Goal: Transaction & Acquisition: Purchase product/service

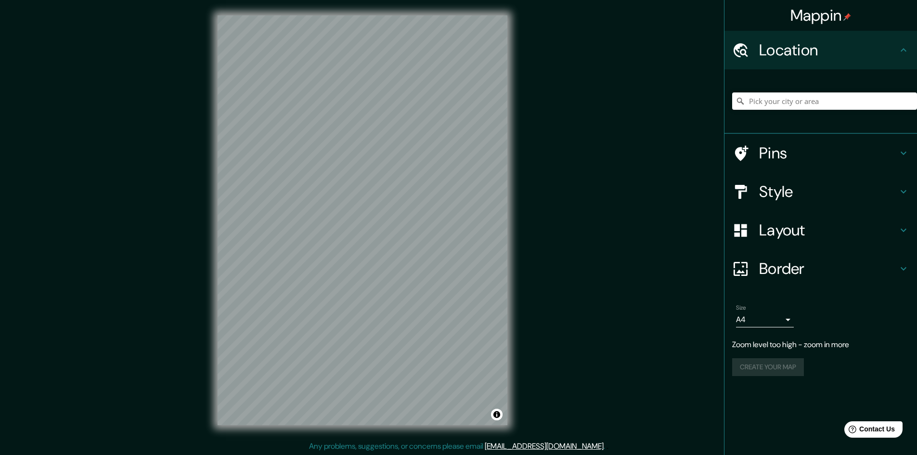
click at [207, 182] on div "© Mapbox © OpenStreetMap Improve this map" at bounding box center [362, 220] width 321 height 441
click at [754, 351] on button "Create your map" at bounding box center [768, 348] width 72 height 18
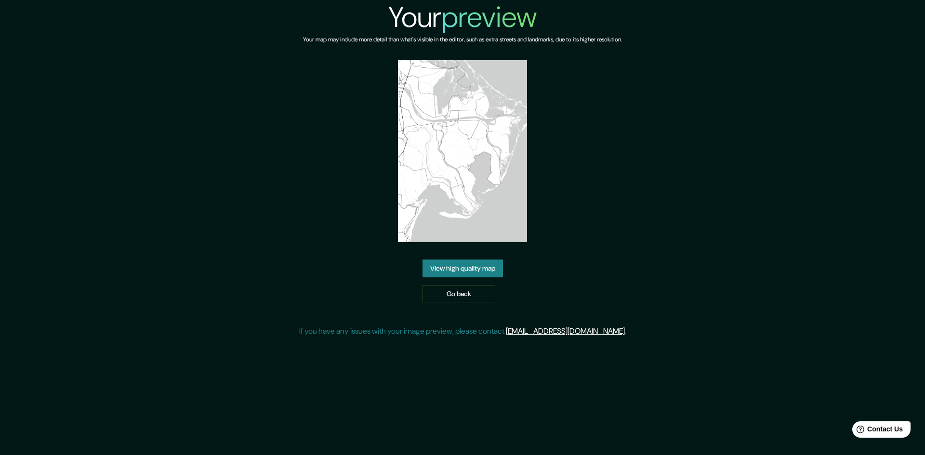
click at [461, 263] on link "View high quality map" at bounding box center [462, 269] width 80 height 18
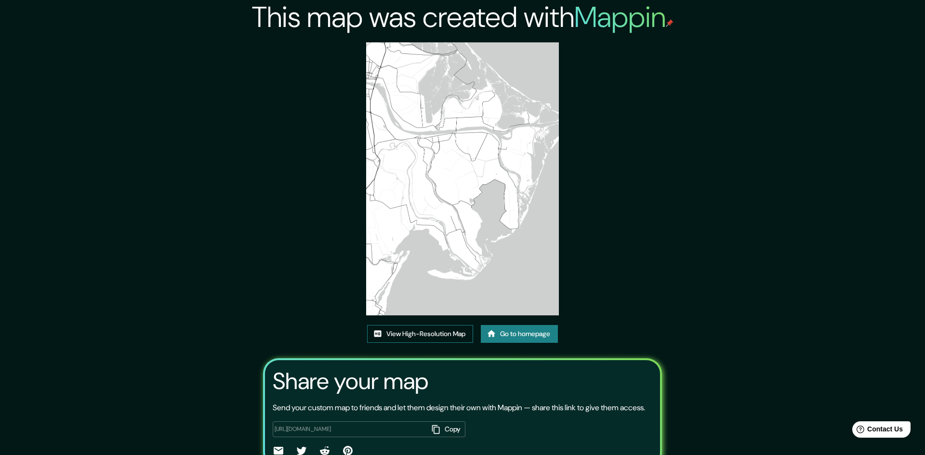
click at [394, 325] on link "View High-Resolution Map" at bounding box center [420, 334] width 106 height 18
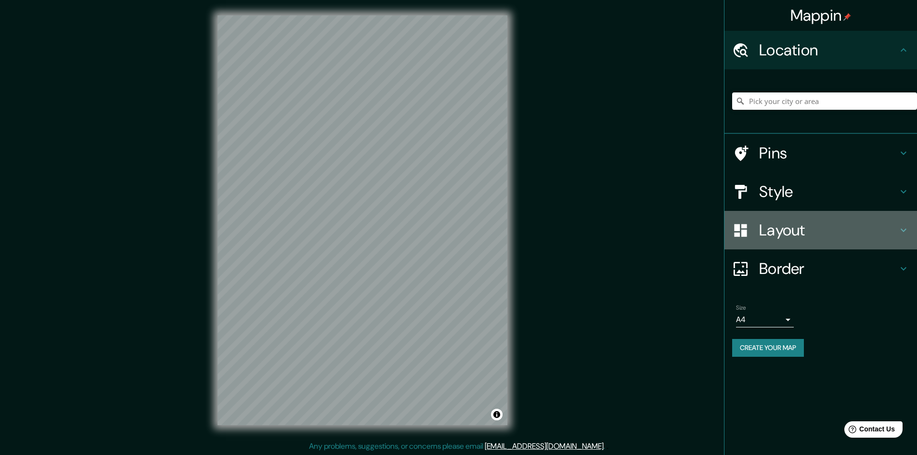
click at [872, 226] on h4 "Layout" at bounding box center [828, 230] width 139 height 19
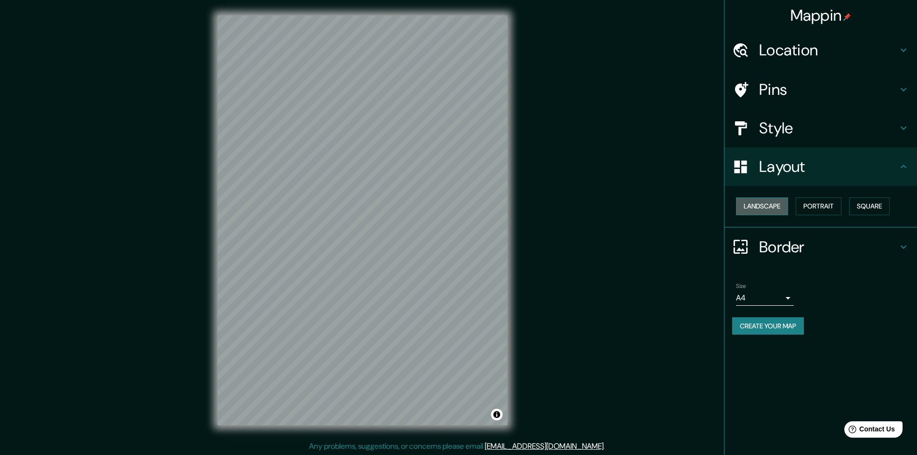
click at [788, 212] on button "Landscape" at bounding box center [762, 206] width 52 height 18
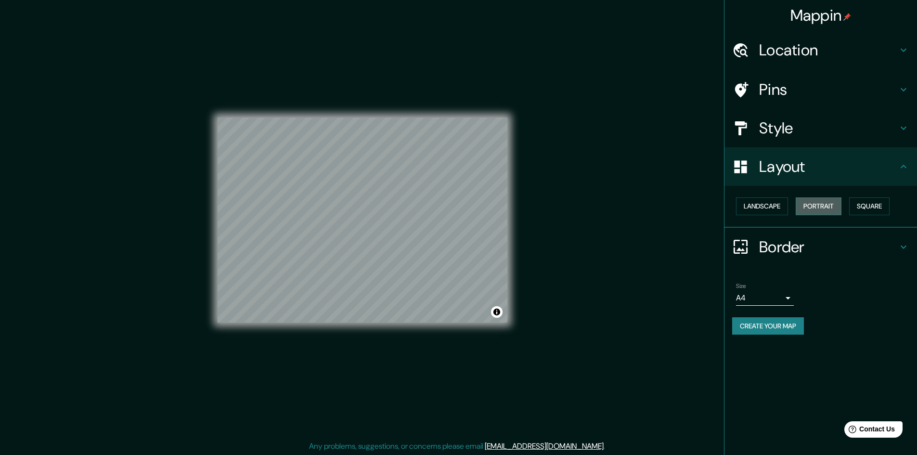
click at [829, 210] on button "Portrait" at bounding box center [819, 206] width 46 height 18
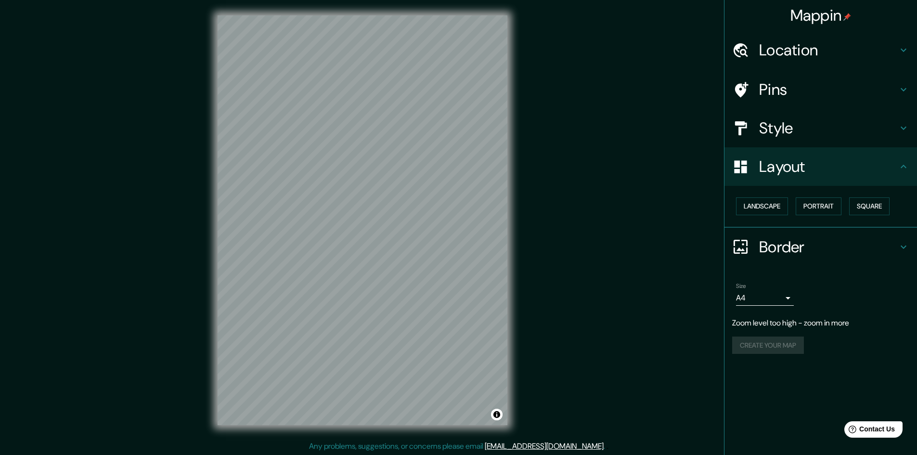
click at [820, 125] on h4 "Style" at bounding box center [828, 127] width 139 height 19
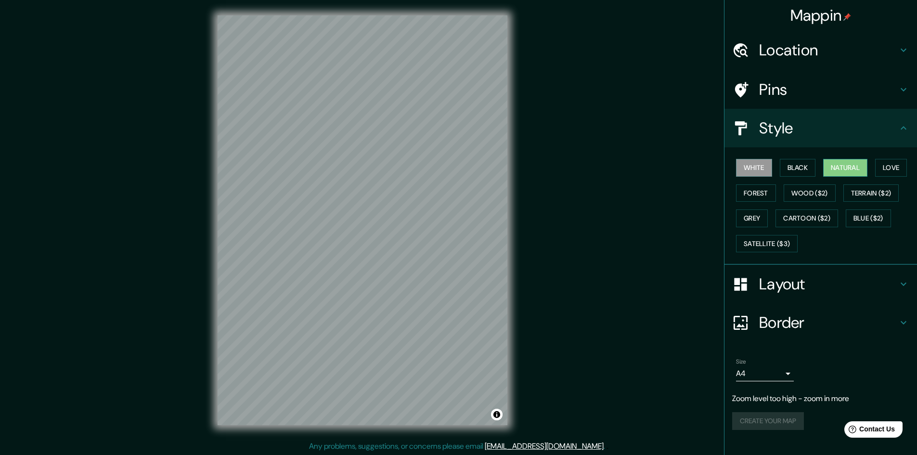
click at [843, 170] on button "Natural" at bounding box center [845, 168] width 44 height 18
click at [656, 323] on div "Mappin Location Pins Style White Black Natural Love Forest Wood ($2) Terrain ($…" at bounding box center [458, 228] width 917 height 456
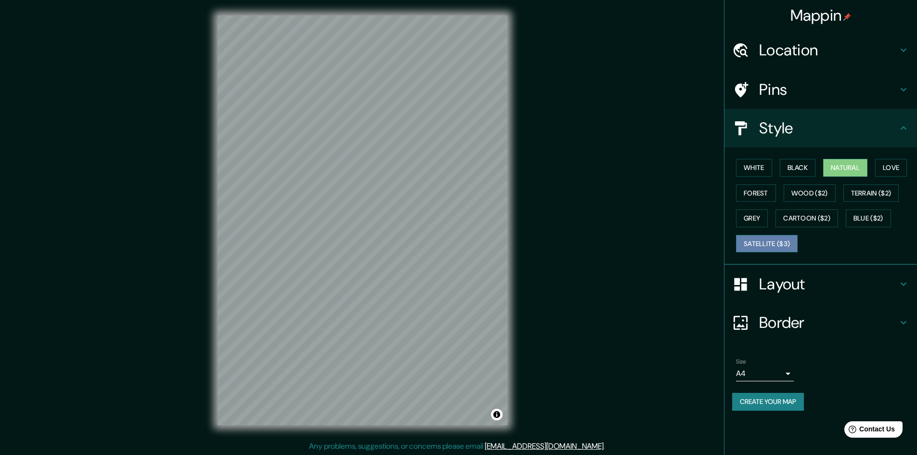
click at [789, 242] on button "Satellite ($3)" at bounding box center [767, 244] width 62 height 18
click at [884, 219] on button "Blue ($2)" at bounding box center [868, 218] width 45 height 18
click at [850, 170] on button "Natural" at bounding box center [845, 168] width 44 height 18
click at [876, 194] on button "Terrain ($2)" at bounding box center [872, 193] width 56 height 18
click at [852, 173] on button "Natural" at bounding box center [845, 168] width 44 height 18
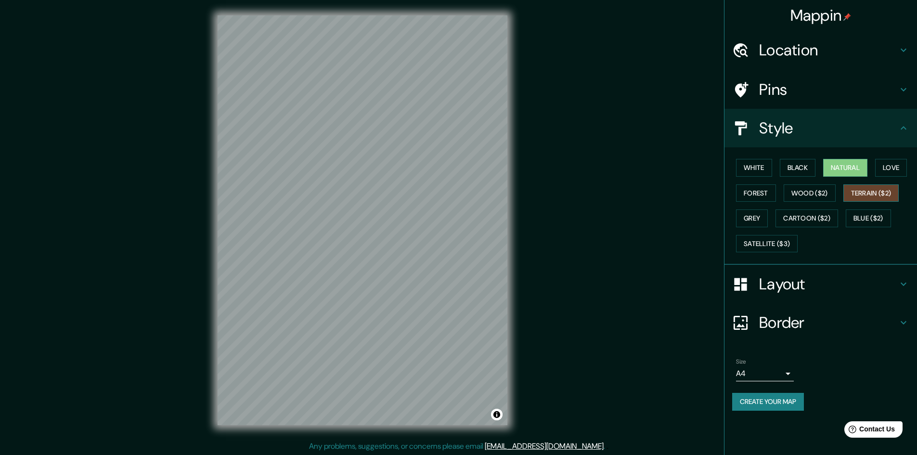
click at [863, 193] on button "Terrain ($2)" at bounding box center [872, 193] width 56 height 18
click at [844, 163] on button "Natural" at bounding box center [845, 168] width 44 height 18
drag, startPoint x: 775, startPoint y: 187, endPoint x: 771, endPoint y: 191, distance: 6.2
click at [774, 188] on button "Forest" at bounding box center [756, 193] width 40 height 18
click at [851, 170] on button "Natural" at bounding box center [845, 168] width 44 height 18
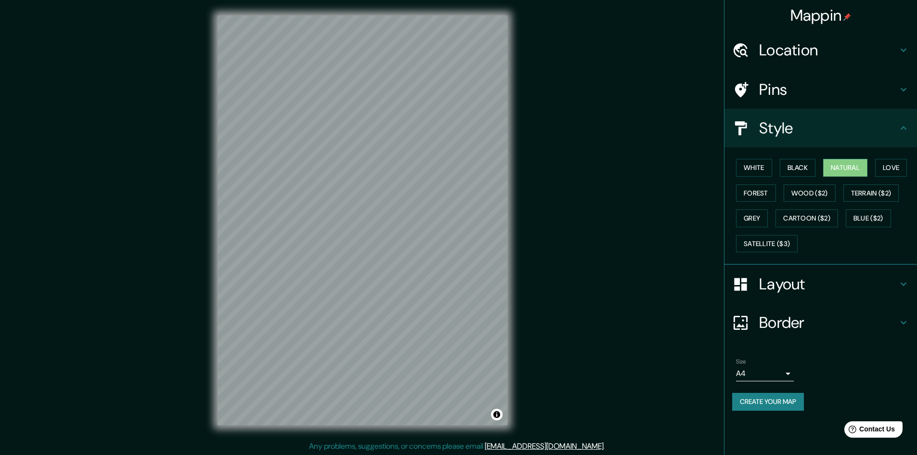
click at [835, 130] on h4 "Style" at bounding box center [828, 127] width 139 height 19
click at [830, 84] on h4 "Pins" at bounding box center [828, 89] width 139 height 19
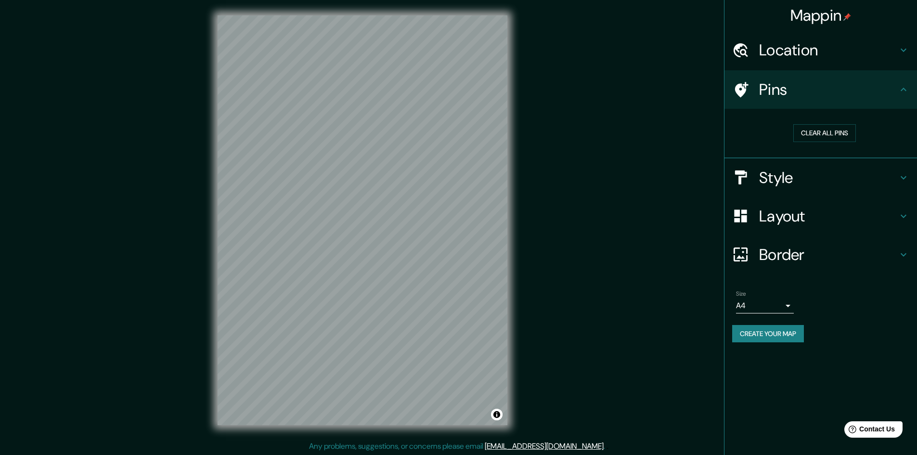
click at [790, 340] on button "Create your map" at bounding box center [768, 334] width 72 height 18
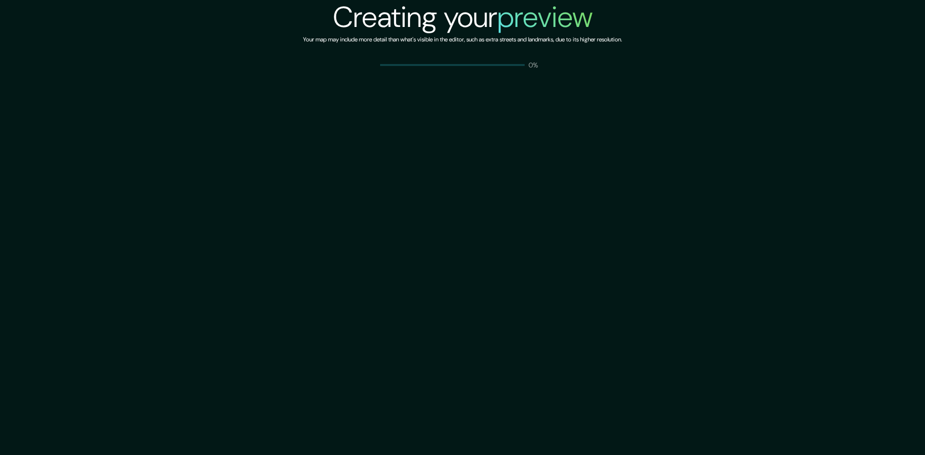
click at [778, 308] on div "Creating your preview Your map may include more detail than what's visible in t…" at bounding box center [462, 227] width 925 height 455
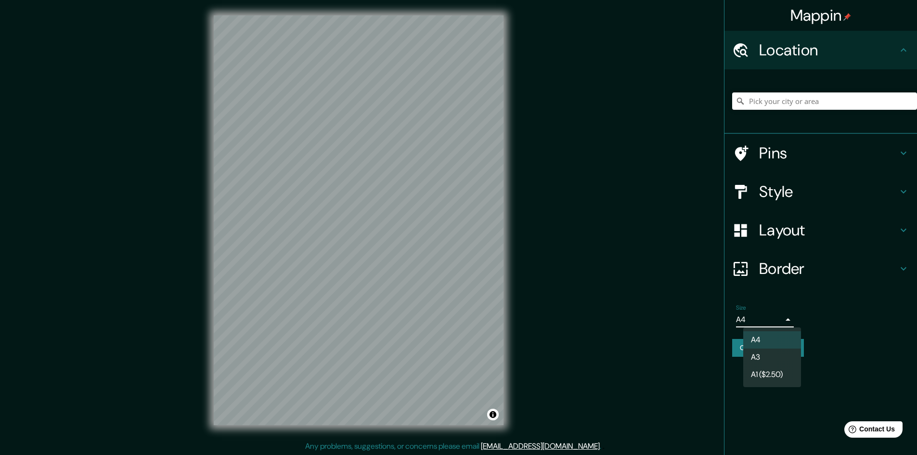
click at [765, 318] on body "Mappin Location Pins Style Layout Border Choose a border. Hint : you can make l…" at bounding box center [458, 227] width 917 height 455
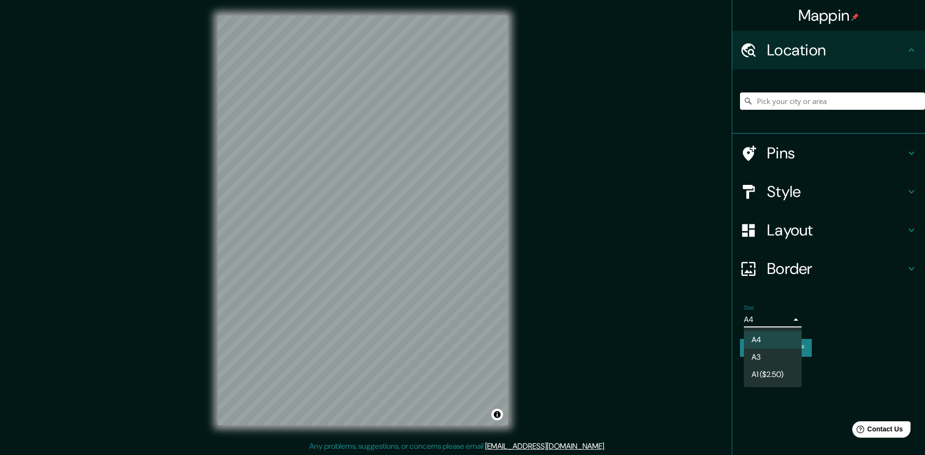
click at [772, 368] on li "A1 ($2.50)" at bounding box center [773, 374] width 58 height 17
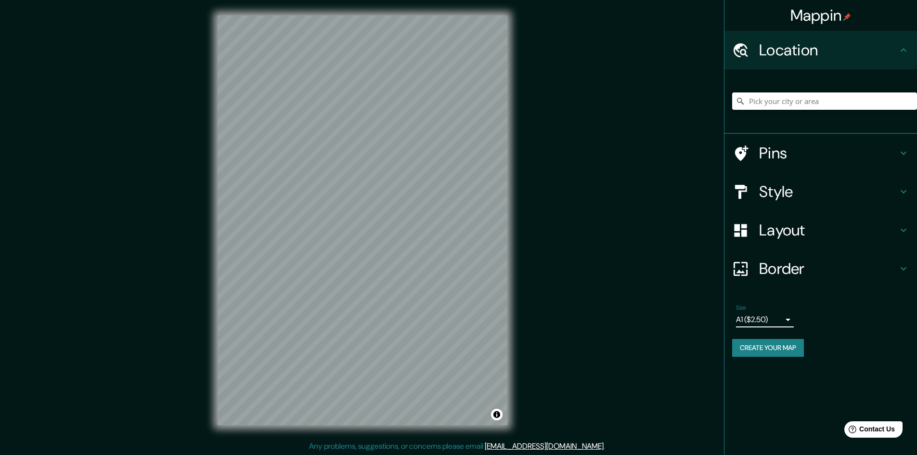
click at [773, 317] on body "Mappin Location Pins Style Layout Border Choose a border. Hint : you can make l…" at bounding box center [458, 227] width 917 height 455
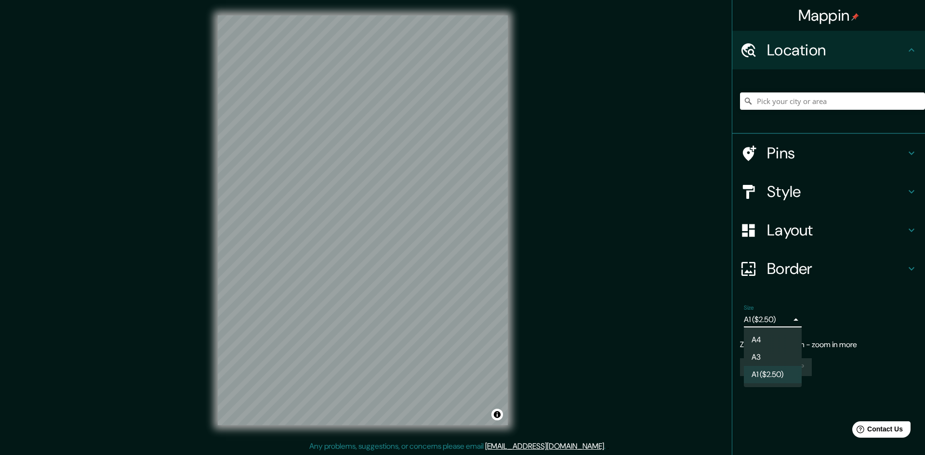
click at [784, 356] on li "A3" at bounding box center [773, 357] width 58 height 17
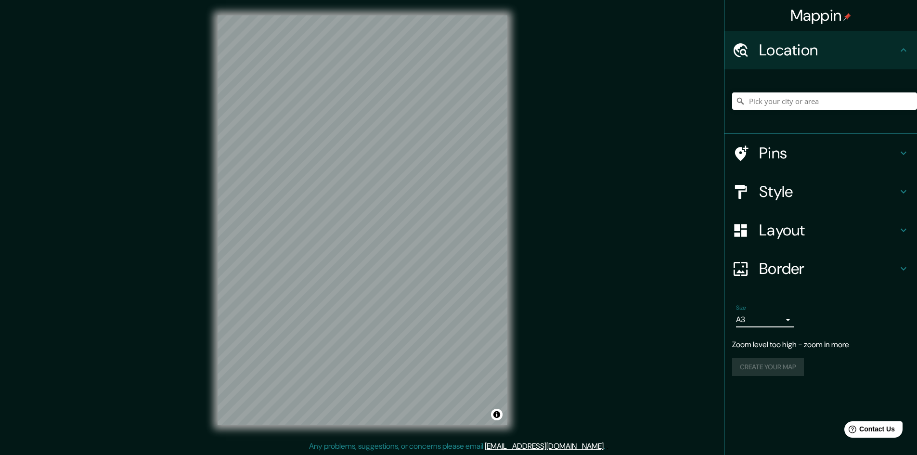
click at [774, 319] on body "Mappin Location Pins Style Layout Border Choose a border. Hint : you can make l…" at bounding box center [458, 227] width 917 height 455
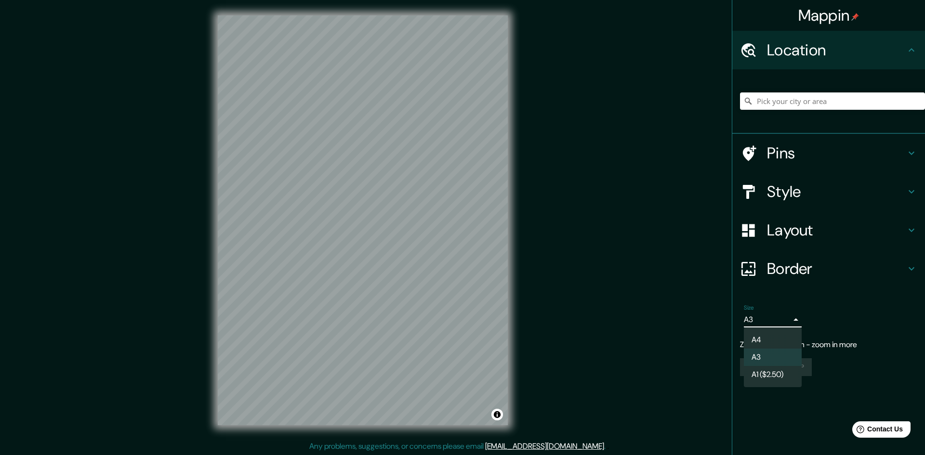
click at [770, 340] on li "A4" at bounding box center [773, 339] width 58 height 17
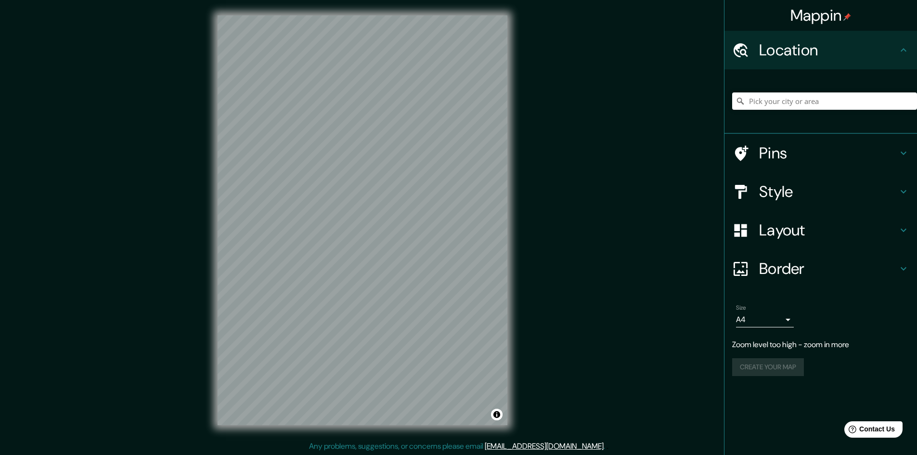
click at [810, 196] on h4 "Style" at bounding box center [828, 191] width 139 height 19
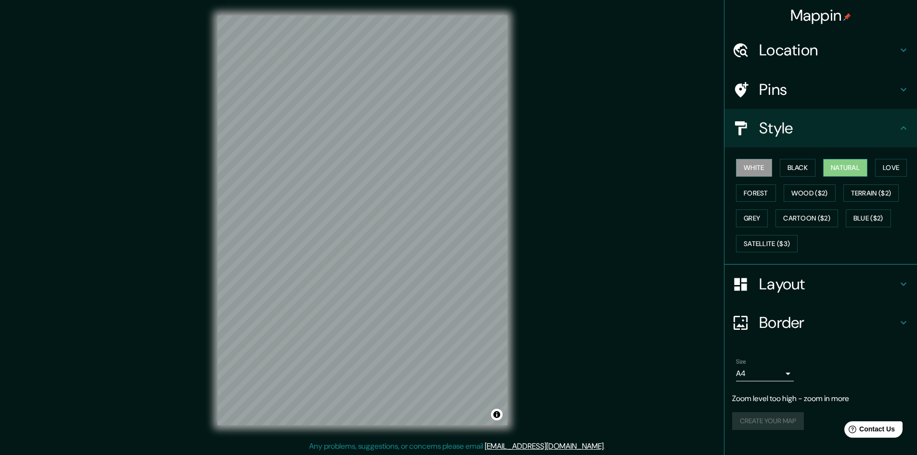
click at [851, 170] on button "Natural" at bounding box center [845, 168] width 44 height 18
click at [747, 394] on button "Create your map" at bounding box center [768, 402] width 72 height 18
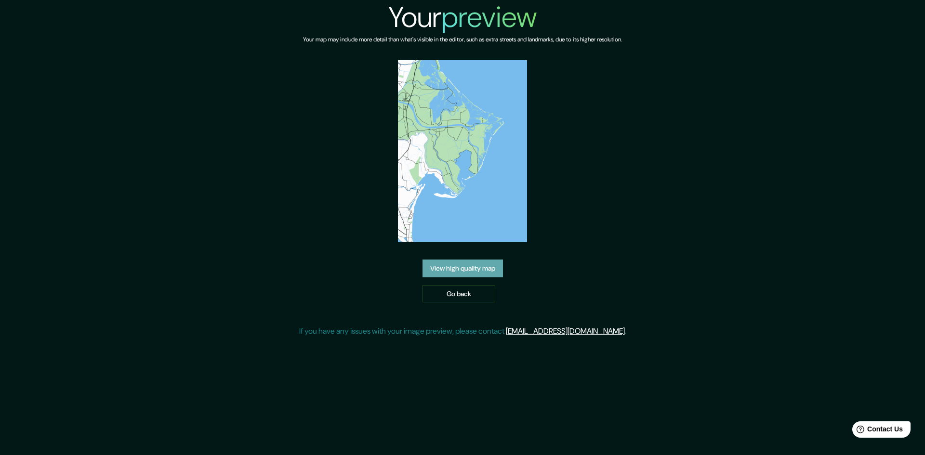
click at [467, 271] on link "View high quality map" at bounding box center [462, 269] width 80 height 18
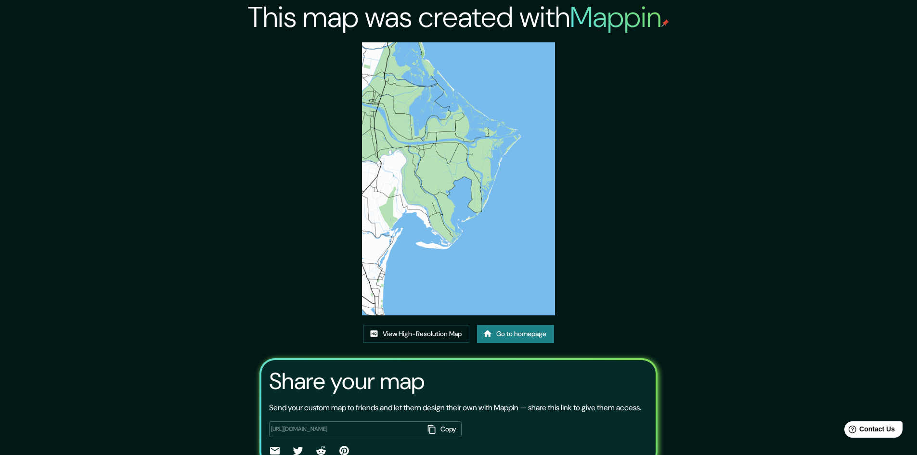
click at [493, 139] on img at bounding box center [458, 178] width 193 height 273
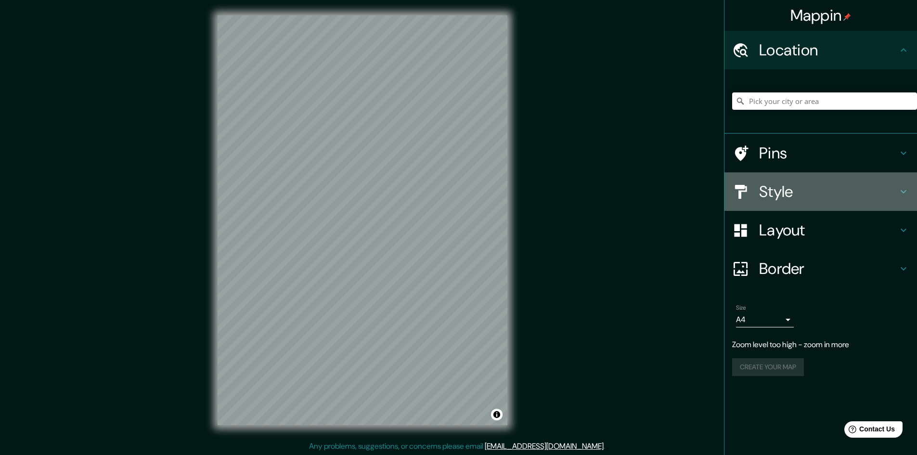
click at [808, 196] on h4 "Style" at bounding box center [828, 191] width 139 height 19
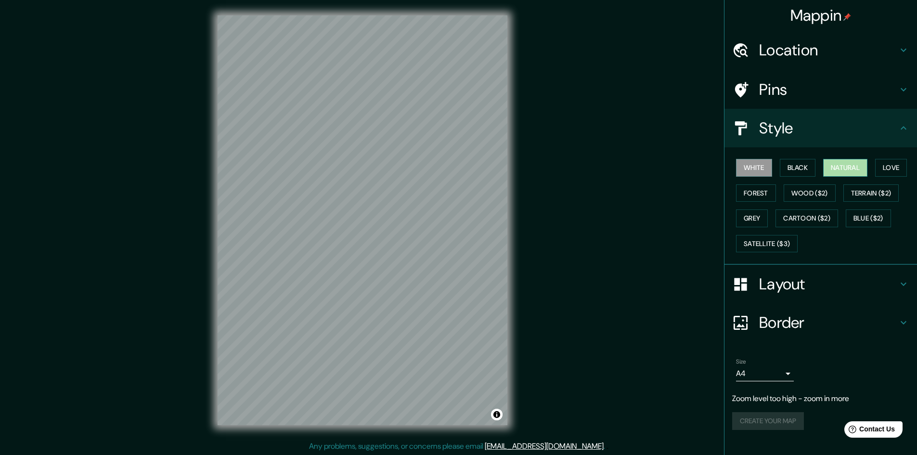
click at [843, 165] on button "Natural" at bounding box center [845, 168] width 44 height 18
click at [813, 134] on h4 "Style" at bounding box center [828, 127] width 139 height 19
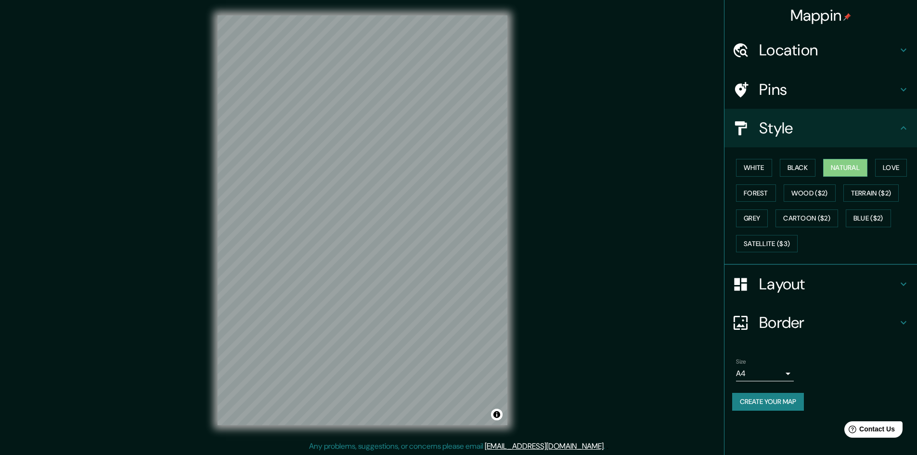
click at [818, 117] on div "Style" at bounding box center [821, 128] width 193 height 39
click at [808, 287] on h4 "Layout" at bounding box center [828, 283] width 139 height 19
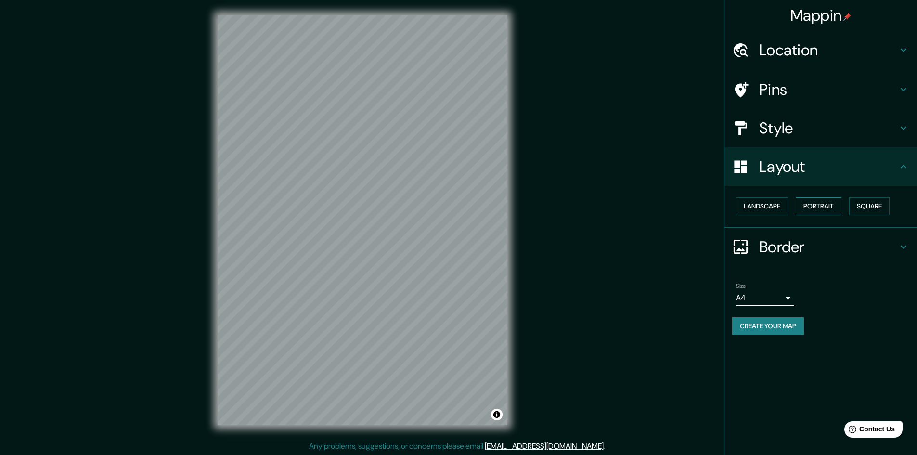
click at [831, 205] on button "Portrait" at bounding box center [819, 206] width 46 height 18
click at [866, 204] on button "Square" at bounding box center [870, 206] width 40 height 18
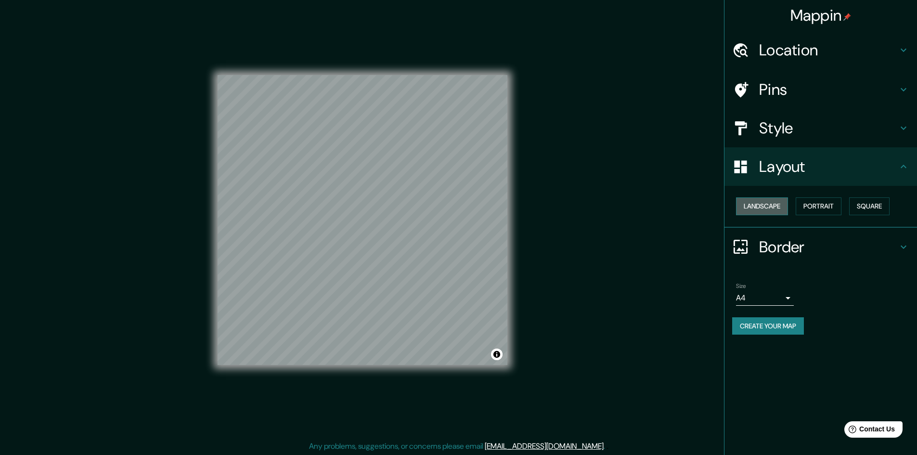
click at [770, 205] on button "Landscape" at bounding box center [762, 206] width 52 height 18
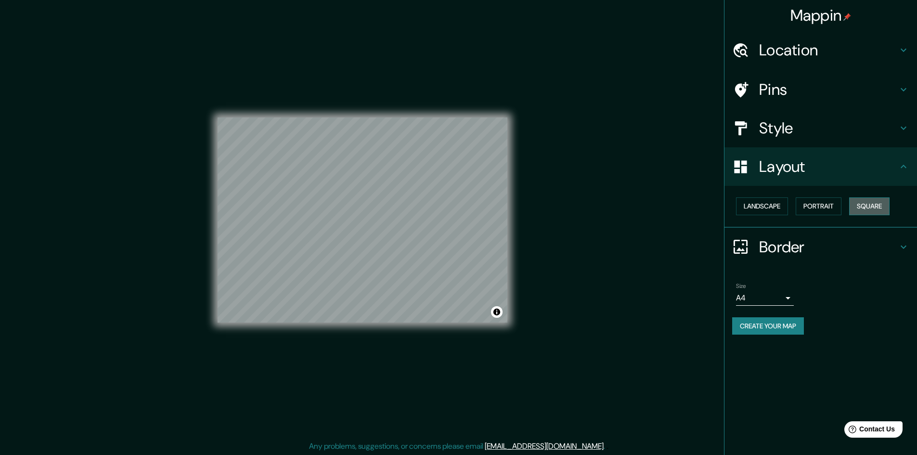
click at [874, 209] on button "Square" at bounding box center [870, 206] width 40 height 18
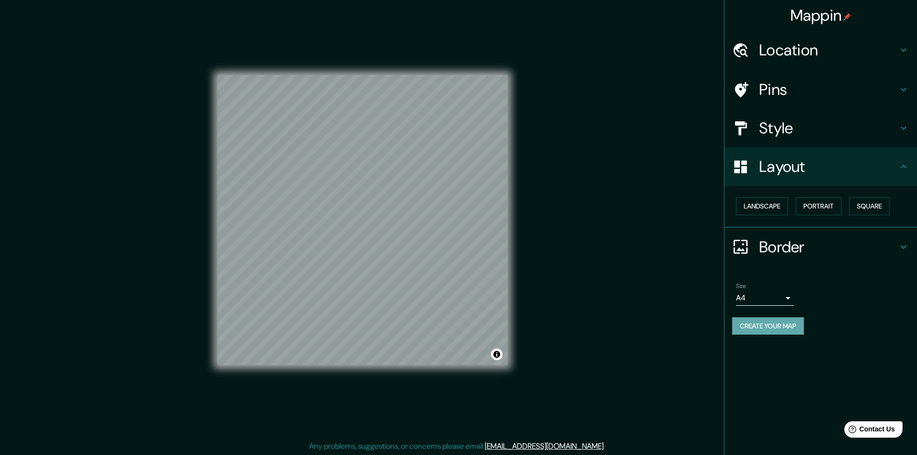
click at [774, 325] on button "Create your map" at bounding box center [768, 326] width 72 height 18
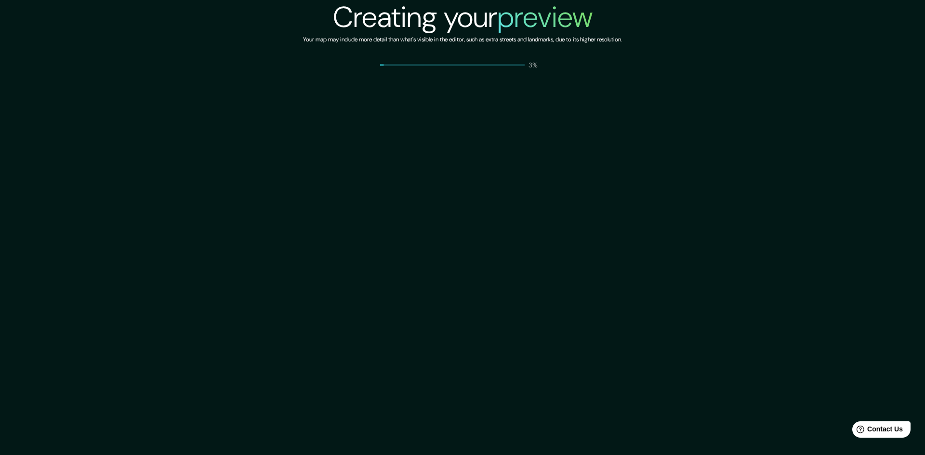
click at [560, 454] on div "Creating your preview Your map may include more detail than what's visible in t…" at bounding box center [462, 227] width 925 height 455
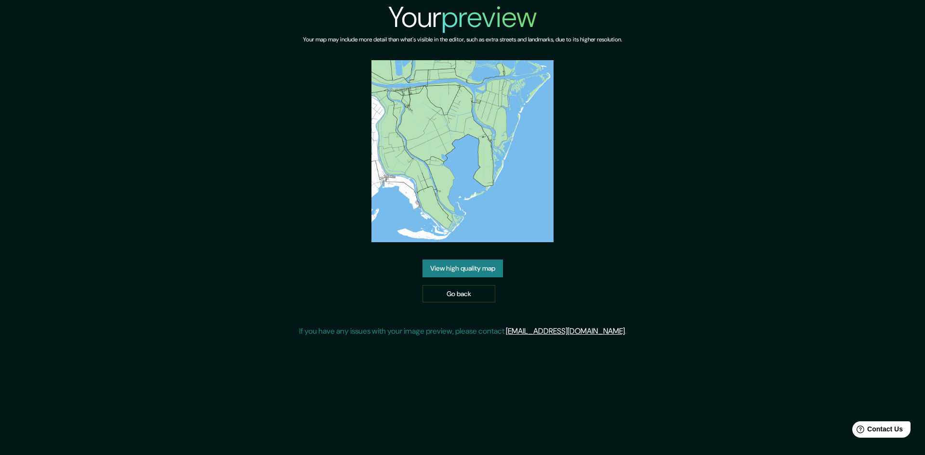
click at [480, 265] on link "View high quality map" at bounding box center [462, 269] width 80 height 18
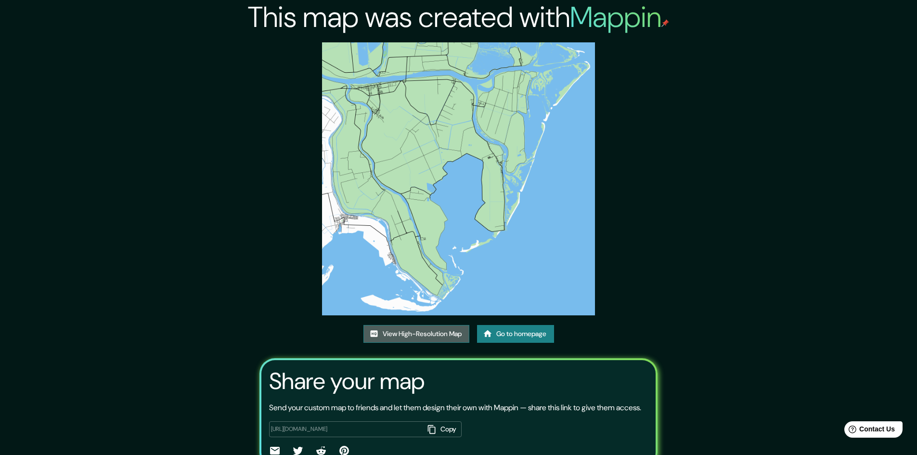
click at [428, 330] on link "View High-Resolution Map" at bounding box center [417, 334] width 106 height 18
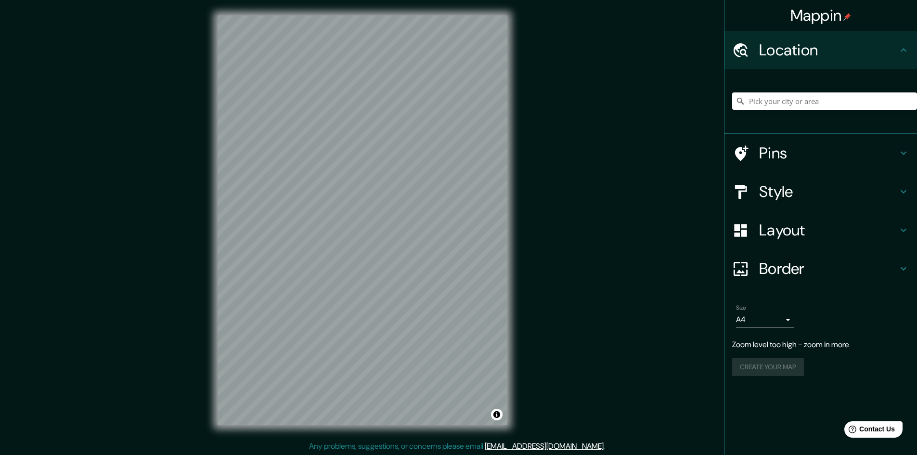
click at [184, 250] on div "Mappin Location Pins Style Layout Border Choose a border. Hint : you can make l…" at bounding box center [458, 228] width 917 height 456
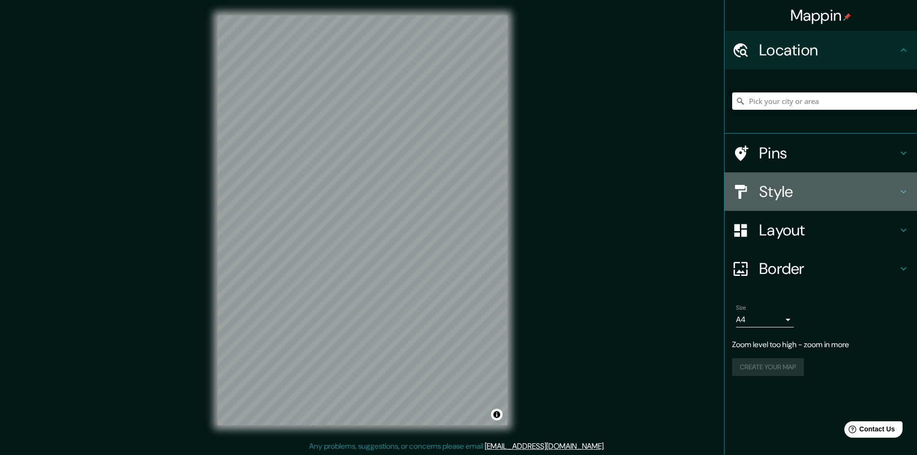
click at [775, 189] on h4 "Style" at bounding box center [828, 191] width 139 height 19
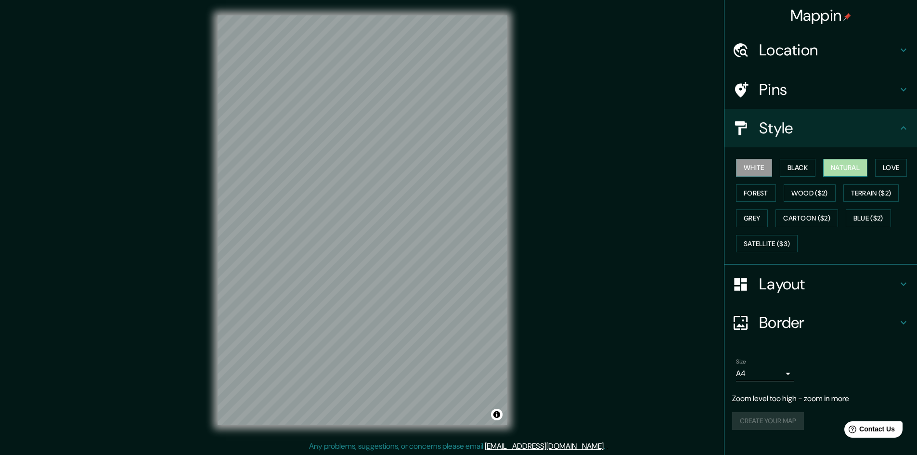
click at [834, 169] on button "Natural" at bounding box center [845, 168] width 44 height 18
click at [817, 119] on h4 "Style" at bounding box center [828, 127] width 139 height 19
click at [796, 273] on div "Layout" at bounding box center [821, 284] width 193 height 39
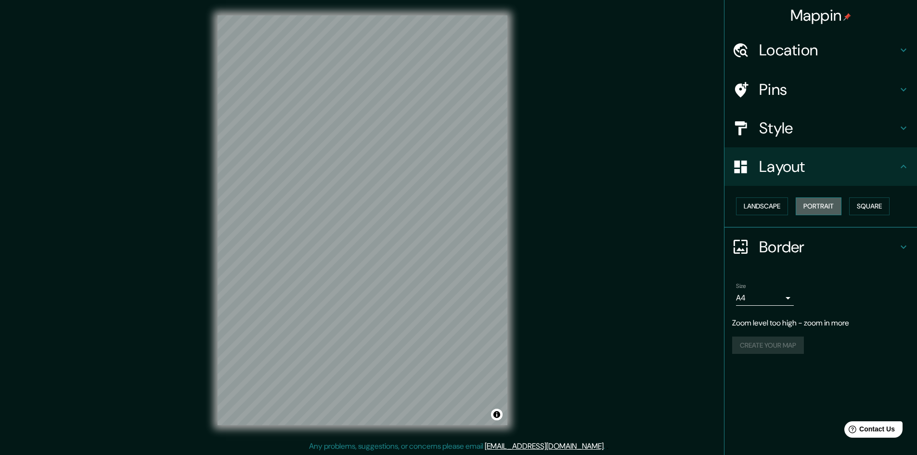
click at [816, 205] on button "Portrait" at bounding box center [819, 206] width 46 height 18
click at [772, 200] on button "Landscape" at bounding box center [762, 206] width 52 height 18
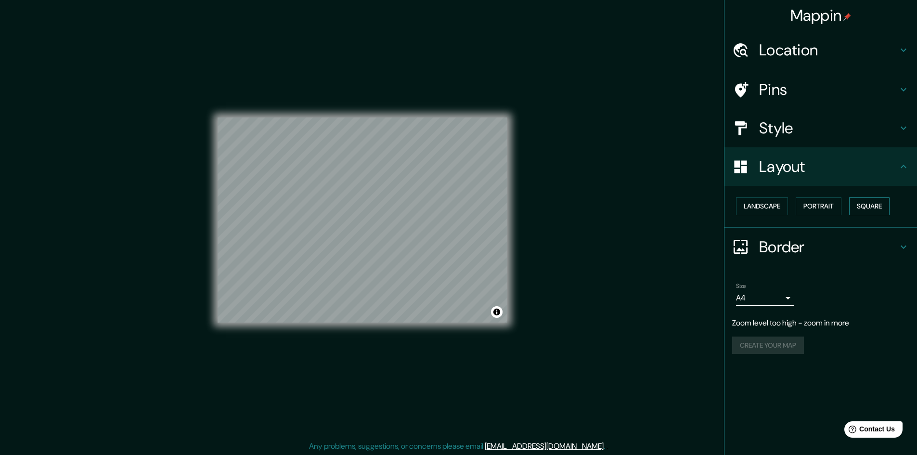
click at [858, 201] on button "Square" at bounding box center [870, 206] width 40 height 18
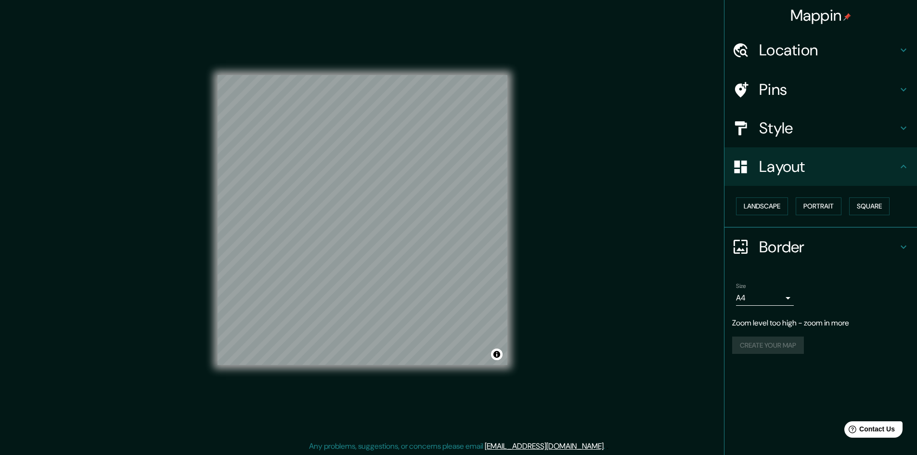
click at [753, 302] on body "Mappin Location Pins Style Layout Landscape Portrait Square Border Choose a bor…" at bounding box center [458, 227] width 917 height 455
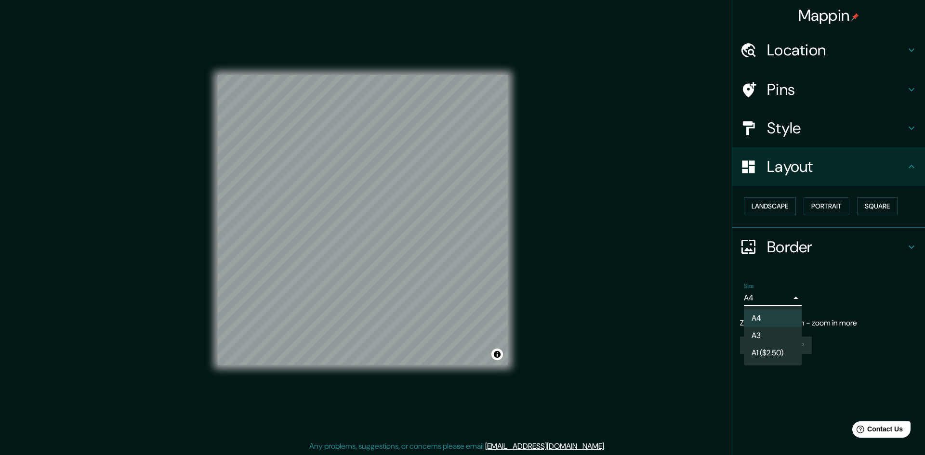
click at [760, 333] on li "A3" at bounding box center [773, 335] width 58 height 17
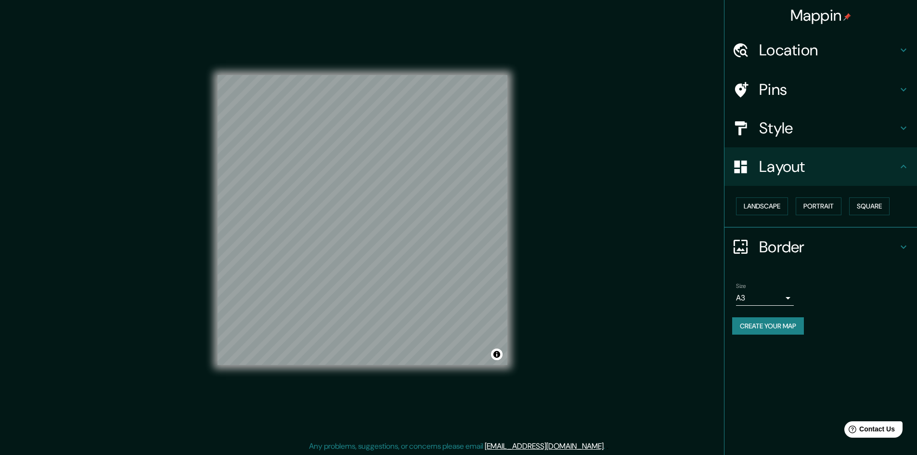
click at [771, 329] on button "Create your map" at bounding box center [768, 326] width 72 height 18
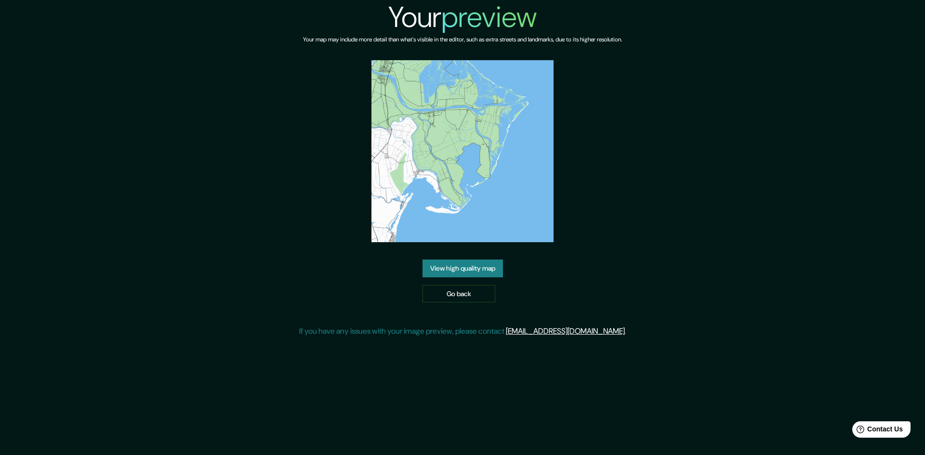
click at [473, 264] on link "View high quality map" at bounding box center [462, 269] width 80 height 18
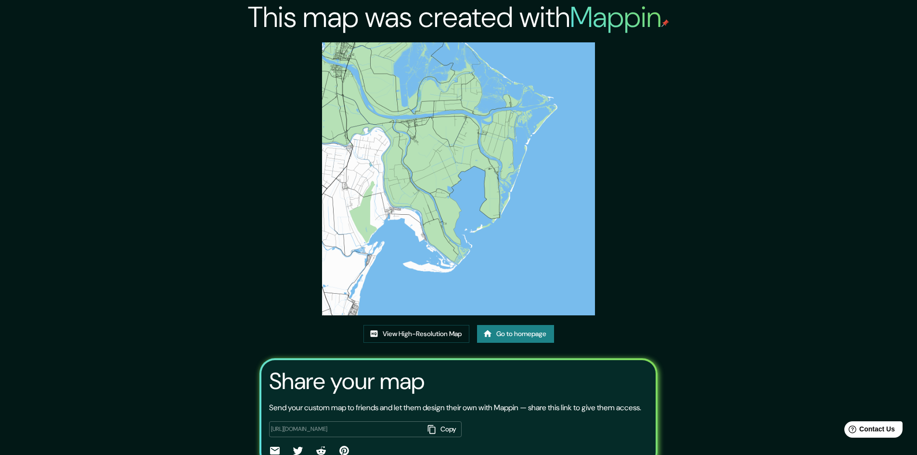
click at [451, 67] on img at bounding box center [458, 178] width 273 height 273
click at [437, 330] on link "View High-Resolution Map" at bounding box center [417, 334] width 106 height 18
click at [427, 160] on img at bounding box center [458, 178] width 273 height 273
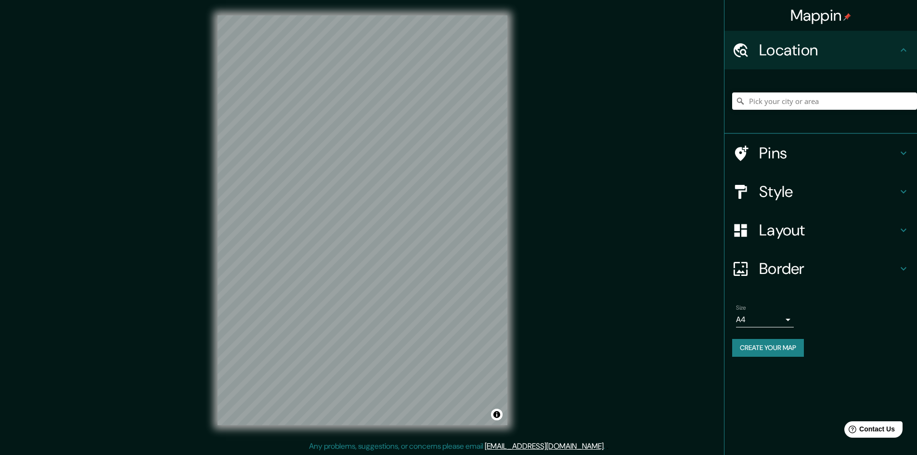
click at [180, 192] on div "Mappin Location Pins Style Layout Border Choose a border. Hint : you can make l…" at bounding box center [458, 228] width 917 height 456
drag, startPoint x: 779, startPoint y: 214, endPoint x: 779, endPoint y: 221, distance: 6.7
click at [779, 217] on div "Layout" at bounding box center [821, 230] width 193 height 39
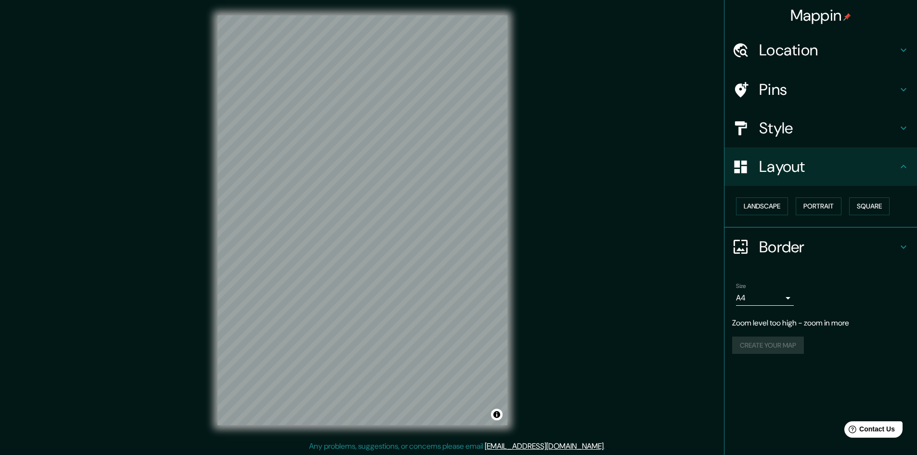
click at [798, 122] on h4 "Style" at bounding box center [828, 127] width 139 height 19
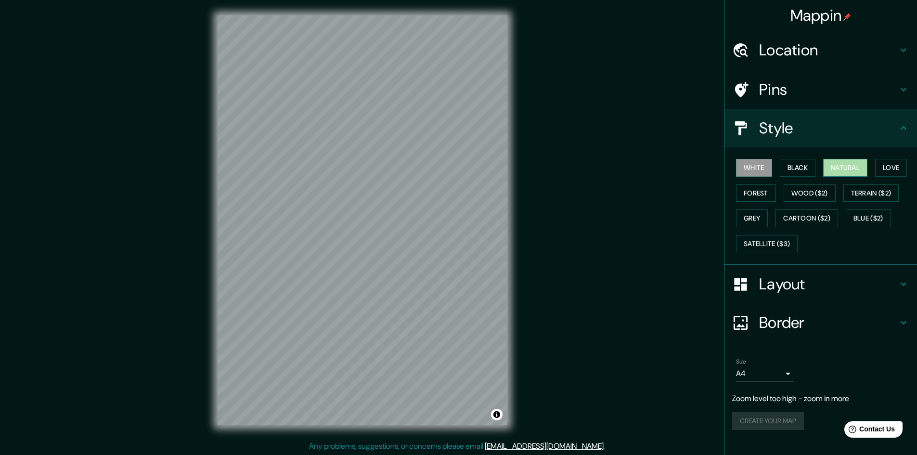
click at [833, 166] on button "Natural" at bounding box center [845, 168] width 44 height 18
click at [796, 282] on h4 "Layout" at bounding box center [828, 283] width 139 height 19
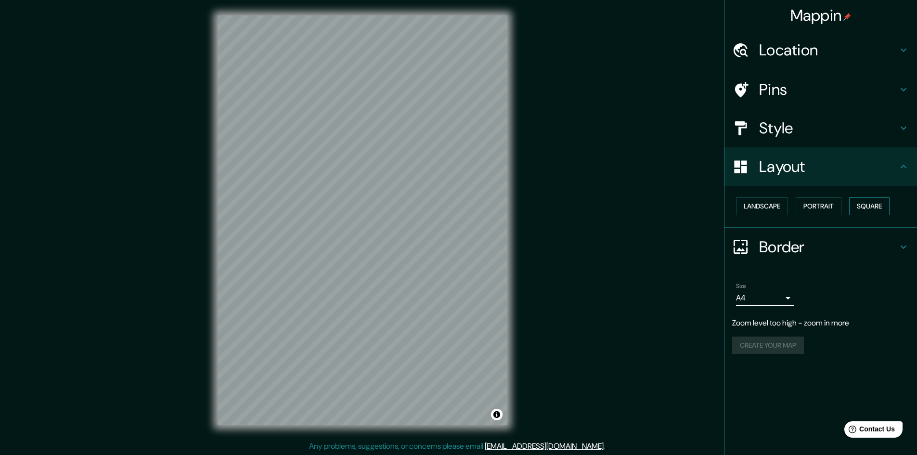
drag, startPoint x: 847, startPoint y: 202, endPoint x: 856, endPoint y: 204, distance: 9.4
click at [848, 202] on div "Landscape [GEOGRAPHIC_DATA]" at bounding box center [824, 207] width 185 height 26
click at [868, 208] on button "Square" at bounding box center [870, 206] width 40 height 18
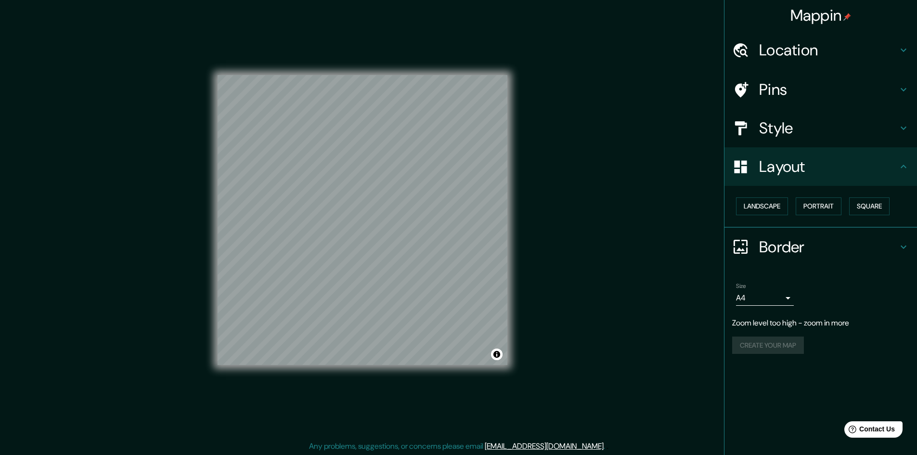
click at [660, 175] on div "Mappin Location Pins Style Layout Landscape Portrait Square Border Choose a bor…" at bounding box center [458, 228] width 917 height 456
click at [786, 296] on body "Mappin Location Pins Style Layout Landscape Portrait Square Border Choose a bor…" at bounding box center [458, 227] width 917 height 455
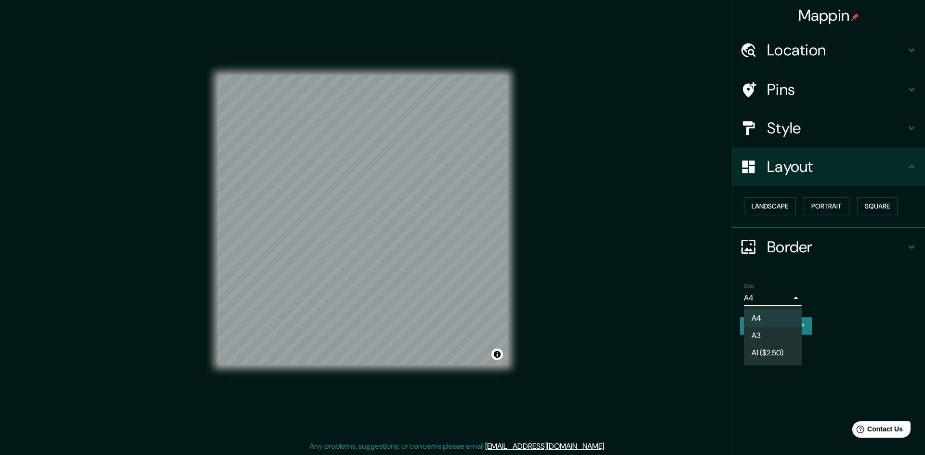
click at [771, 329] on li "A3" at bounding box center [773, 335] width 58 height 17
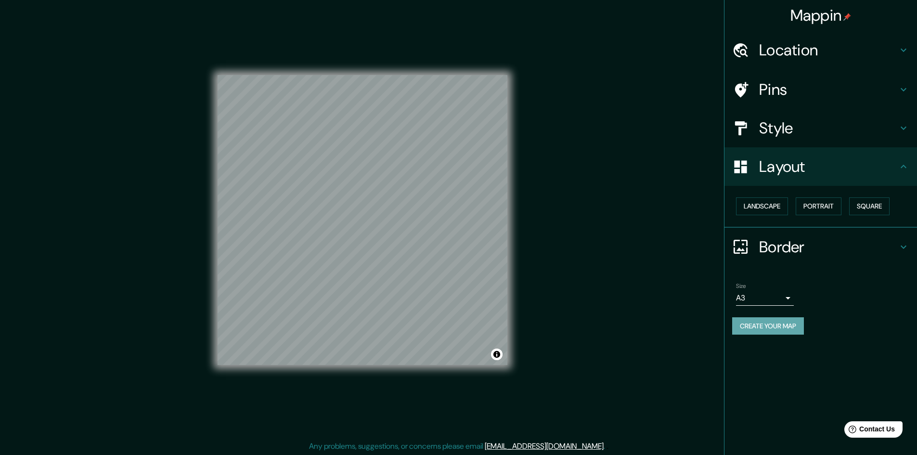
click at [771, 325] on button "Create your map" at bounding box center [768, 326] width 72 height 18
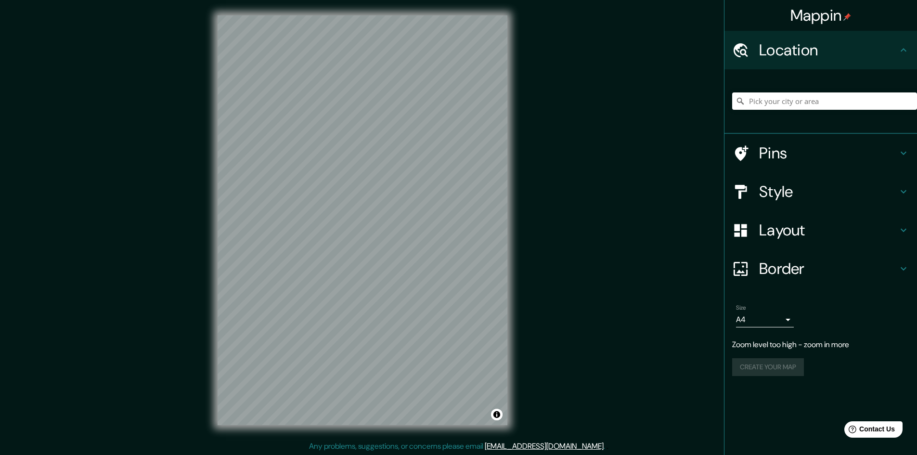
click at [824, 205] on div "Style" at bounding box center [821, 191] width 193 height 39
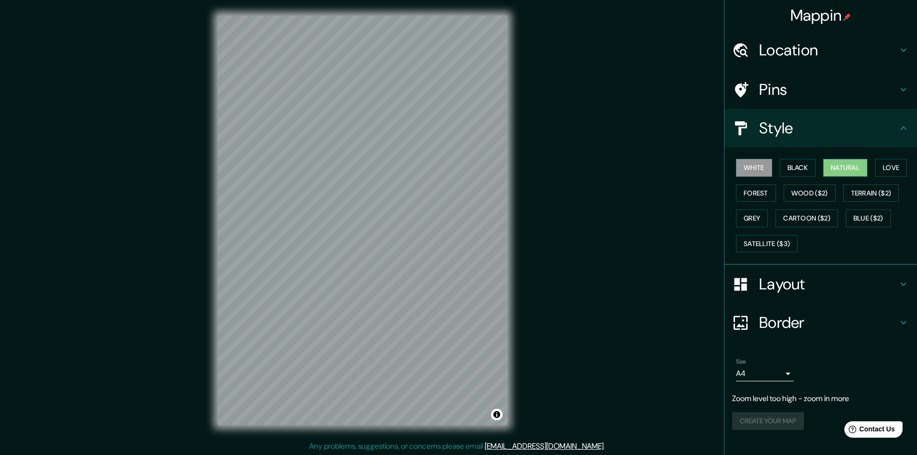
click at [844, 163] on button "Natural" at bounding box center [845, 168] width 44 height 18
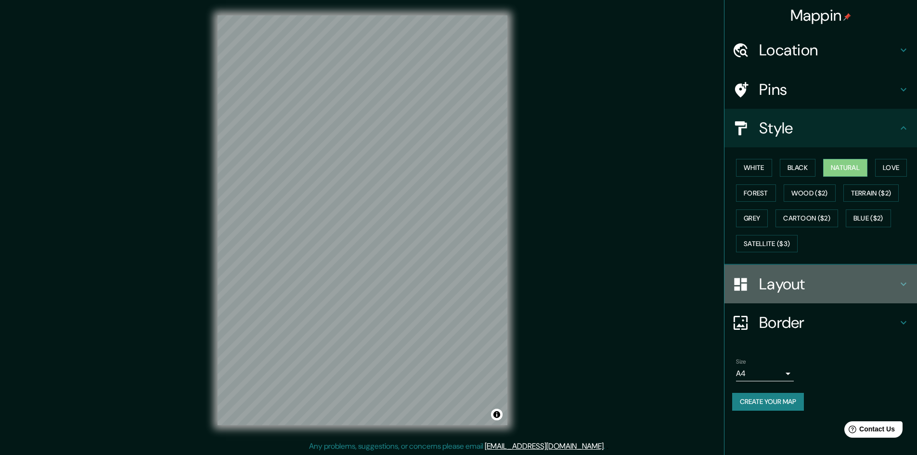
click at [843, 286] on h4 "Layout" at bounding box center [828, 283] width 139 height 19
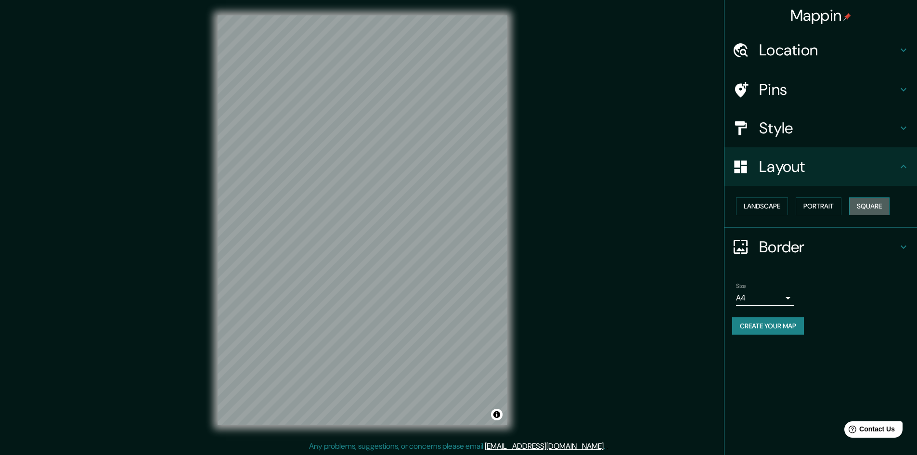
click at [871, 206] on button "Square" at bounding box center [870, 206] width 40 height 18
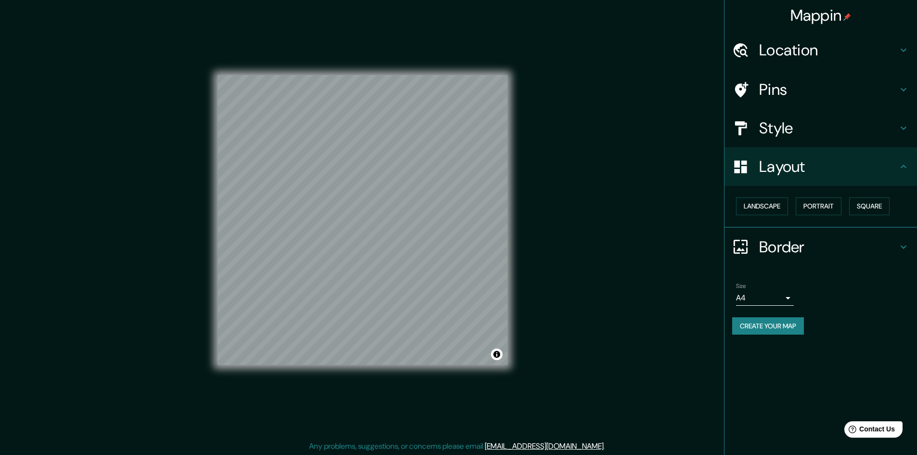
click at [754, 299] on body "Mappin Location Pins Style Layout Landscape Portrait Square Border Choose a bor…" at bounding box center [458, 227] width 917 height 455
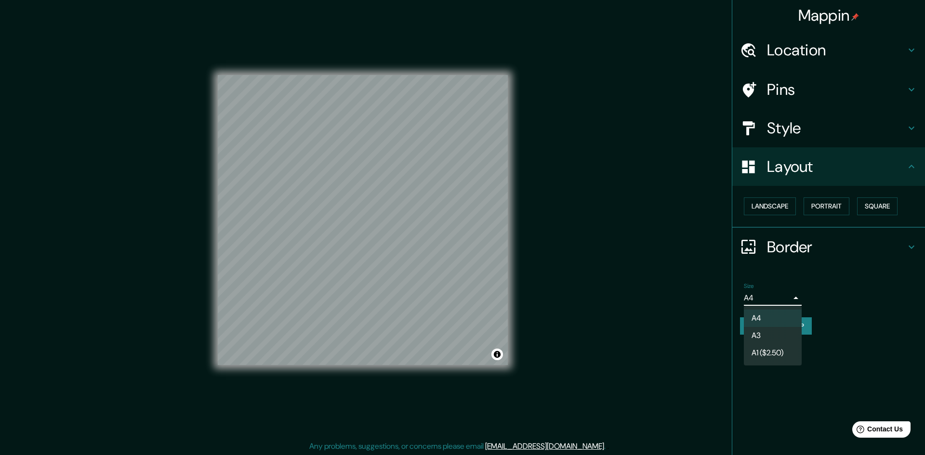
click at [766, 335] on li "A3" at bounding box center [773, 335] width 58 height 17
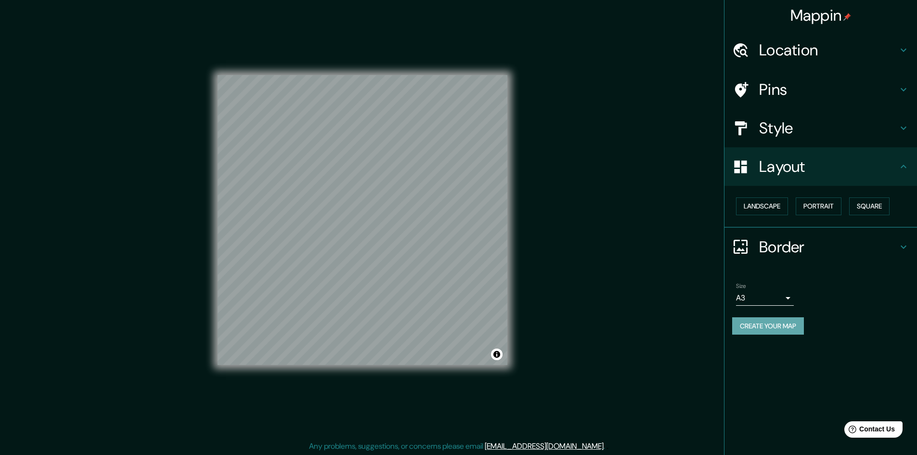
click at [790, 327] on button "Create your map" at bounding box center [768, 326] width 72 height 18
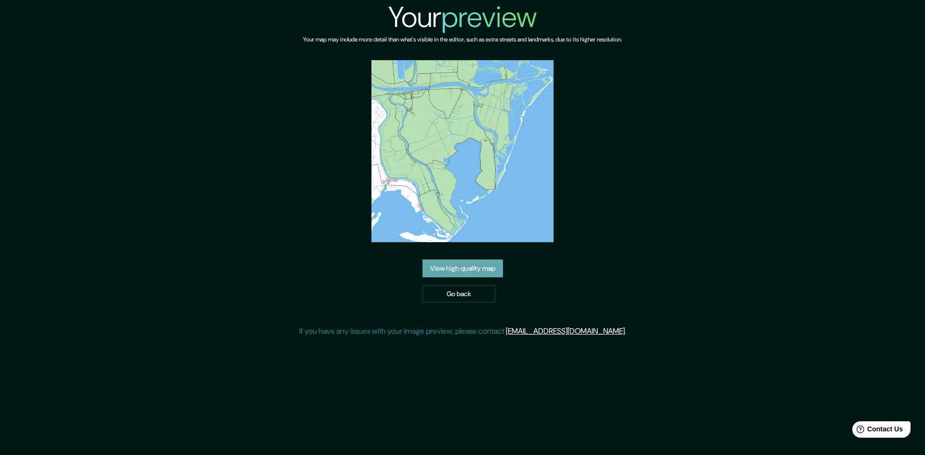
click at [485, 274] on link "View high quality map" at bounding box center [462, 269] width 80 height 18
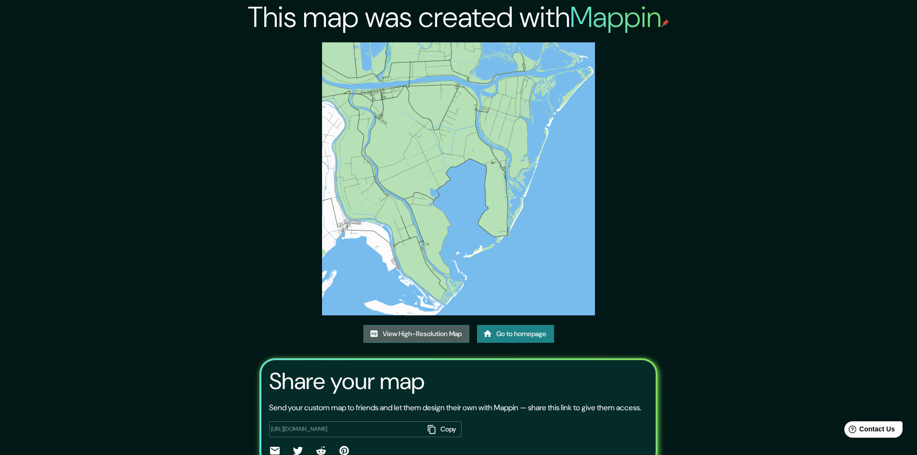
click at [430, 331] on link "View High-Resolution Map" at bounding box center [417, 334] width 106 height 18
click at [549, 332] on link "Go to homepage" at bounding box center [515, 334] width 77 height 18
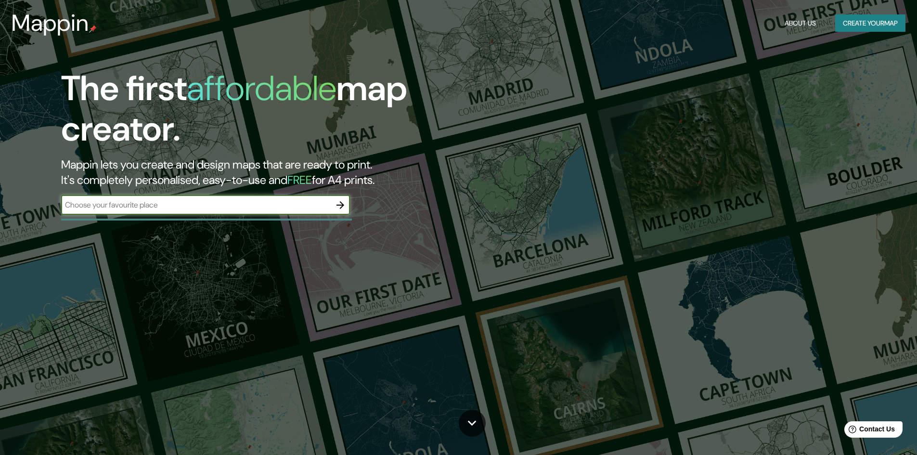
click at [287, 200] on input "text" at bounding box center [196, 204] width 270 height 11
click at [475, 417] on icon at bounding box center [472, 423] width 17 height 17
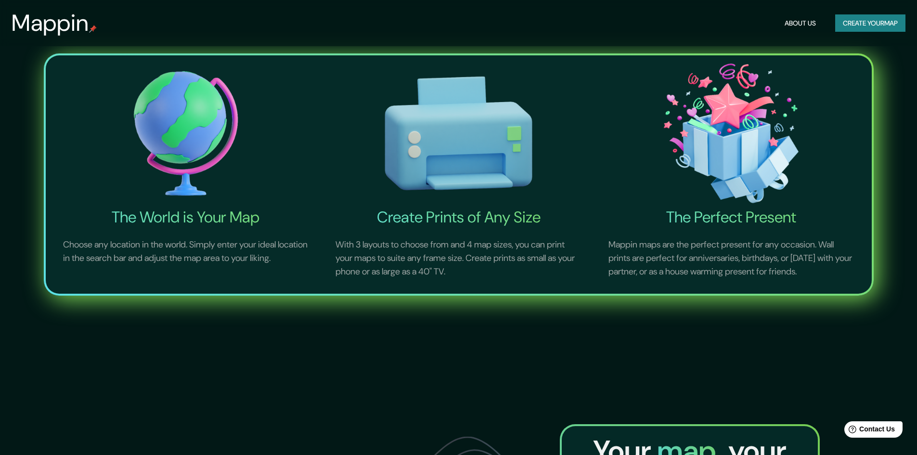
click at [883, 13] on div "Mappin About Us Create your map" at bounding box center [458, 23] width 917 height 31
click at [877, 20] on button "Create your map" at bounding box center [871, 23] width 70 height 18
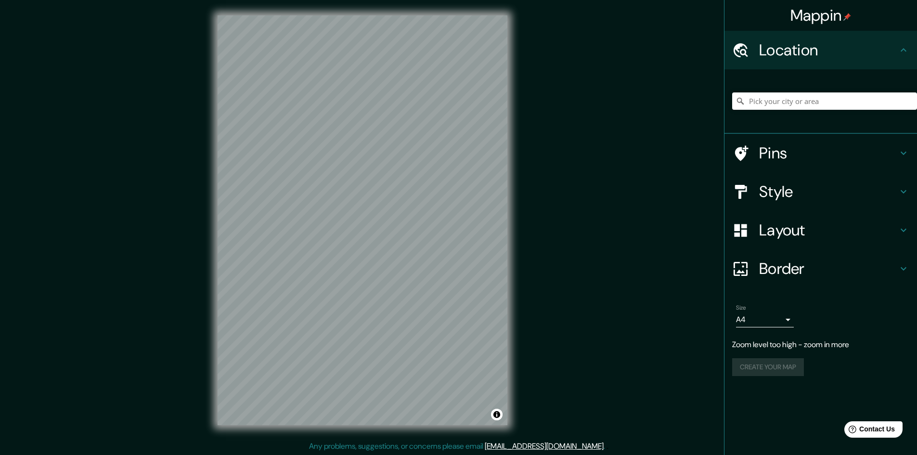
click at [797, 199] on h4 "Style" at bounding box center [828, 191] width 139 height 19
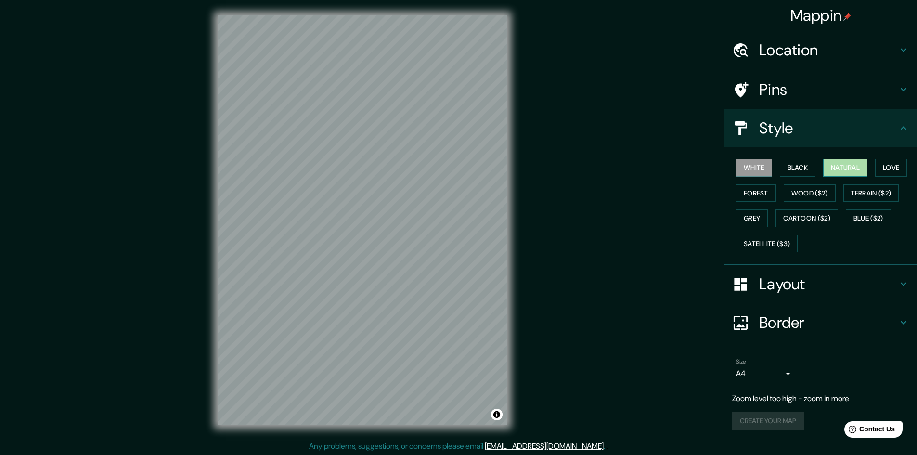
click at [850, 165] on button "Natural" at bounding box center [845, 168] width 44 height 18
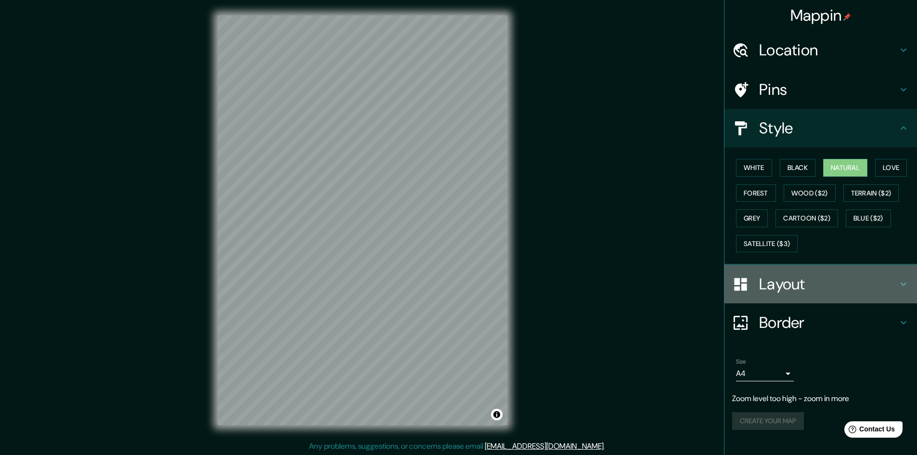
click at [792, 289] on h4 "Layout" at bounding box center [828, 283] width 139 height 19
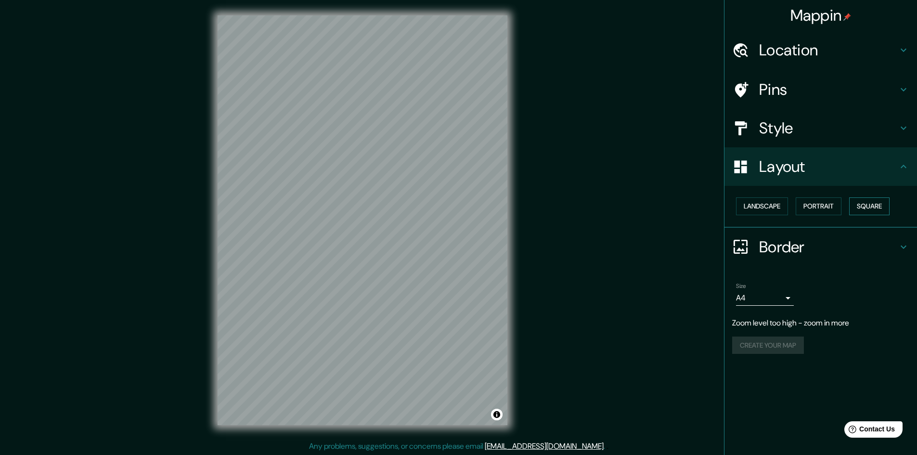
click at [873, 209] on button "Square" at bounding box center [870, 206] width 40 height 18
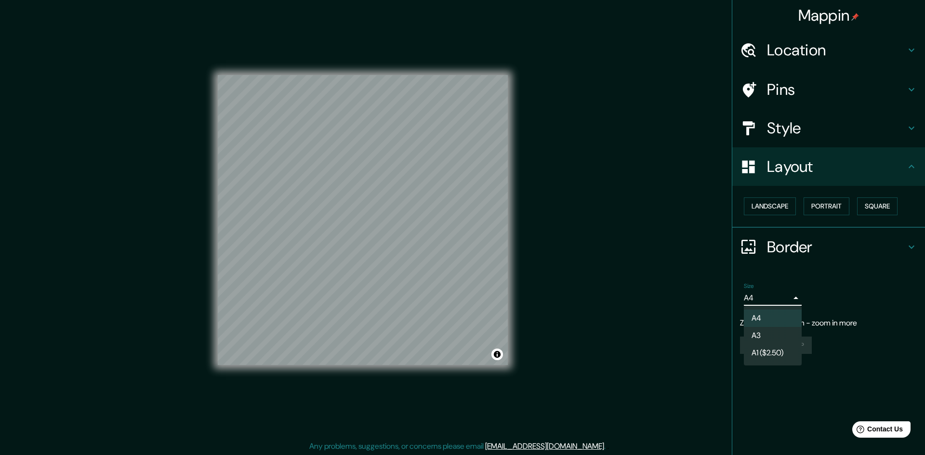
click at [770, 304] on body "Mappin Location Pins Style Layout Landscape Portrait Square Border Choose a bor…" at bounding box center [462, 227] width 925 height 455
click at [766, 324] on li "A4" at bounding box center [773, 318] width 58 height 17
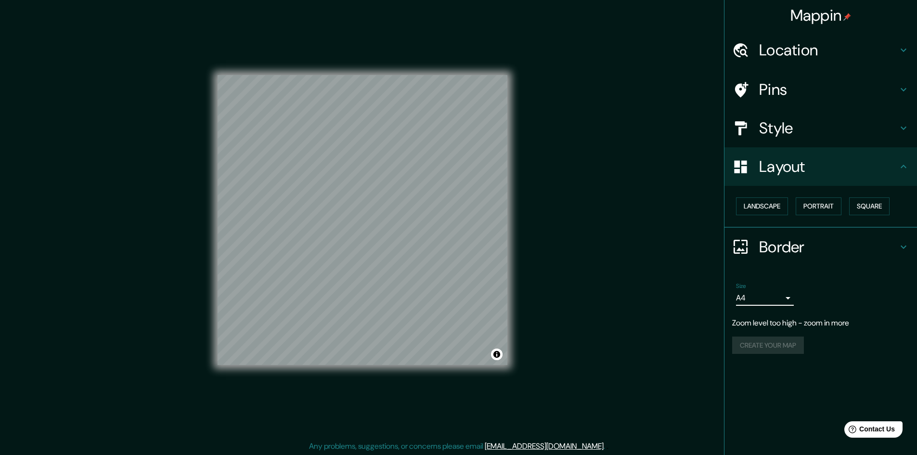
click at [771, 302] on body "Mappin Location Pins Style Layout Landscape Portrait Square Border Choose a bor…" at bounding box center [458, 227] width 917 height 455
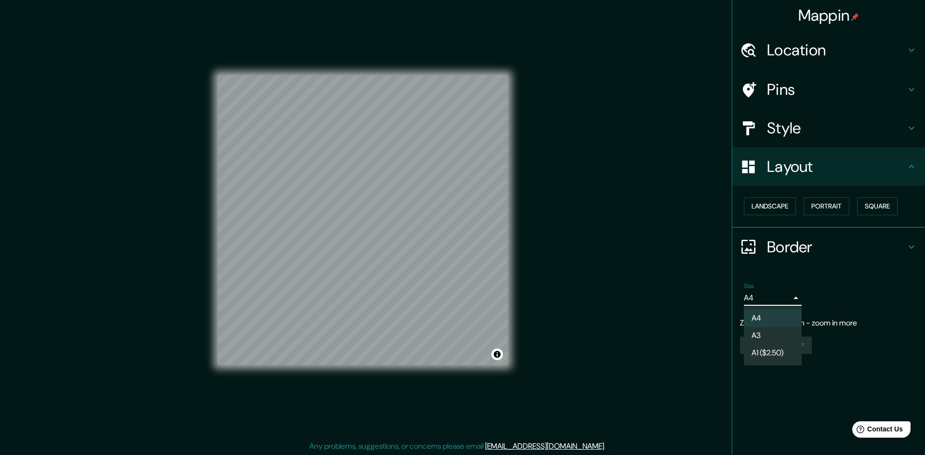
click at [776, 335] on li "A3" at bounding box center [773, 335] width 58 height 17
type input "a4"
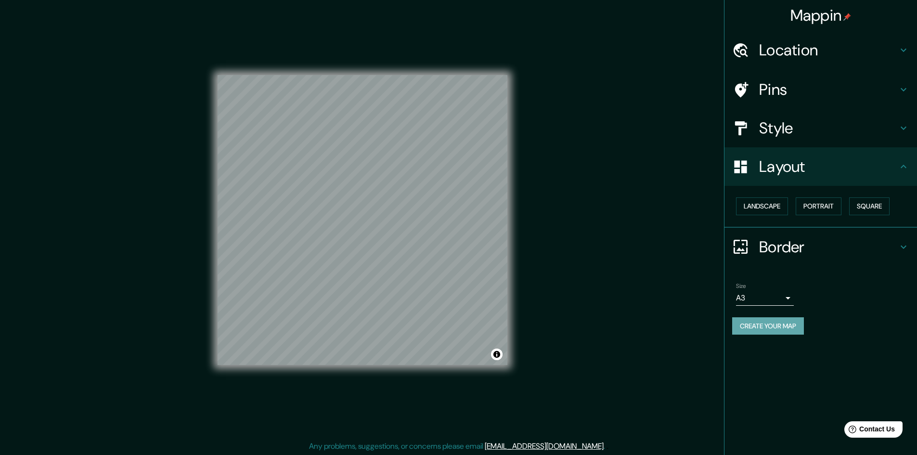
click at [798, 326] on button "Create your map" at bounding box center [768, 326] width 72 height 18
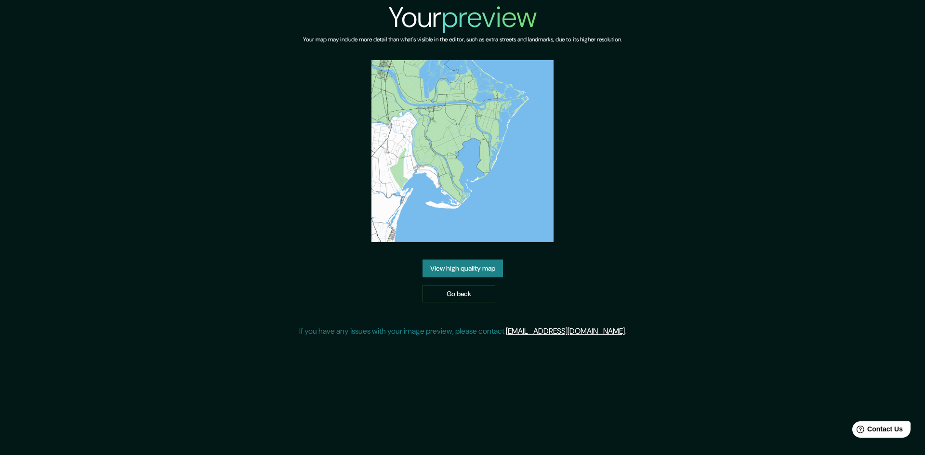
click at [493, 260] on link "View high quality map" at bounding box center [462, 269] width 80 height 18
